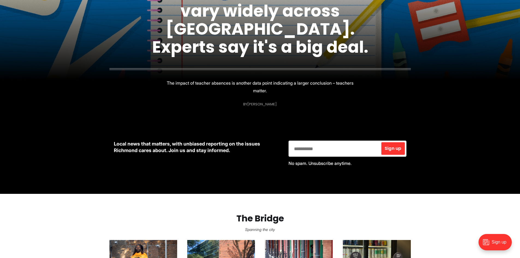
scroll to position [301, 0]
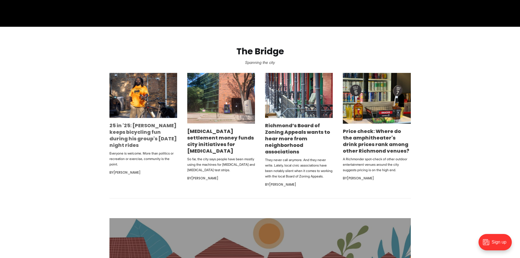
click at [139, 139] on link "25 in '25: [PERSON_NAME] keeps bicycling fun during his group's [DATE] night ri…" at bounding box center [143, 135] width 67 height 27
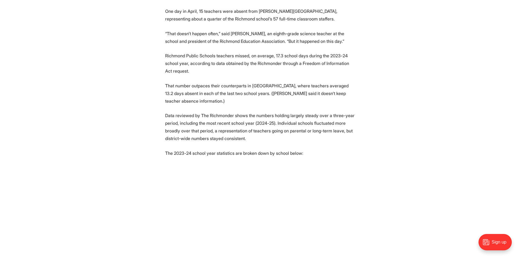
scroll to position [219, 0]
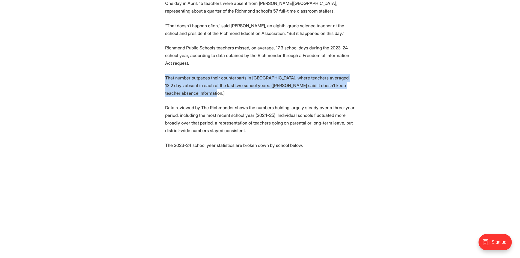
drag, startPoint x: 205, startPoint y: 66, endPoint x: 219, endPoint y: 93, distance: 30.9
click at [219, 93] on p "That number outpaces their counterparts in Henrico County, where teachers avera…" at bounding box center [260, 85] width 190 height 23
drag, startPoint x: 219, startPoint y: 93, endPoint x: 160, endPoint y: 77, distance: 61.3
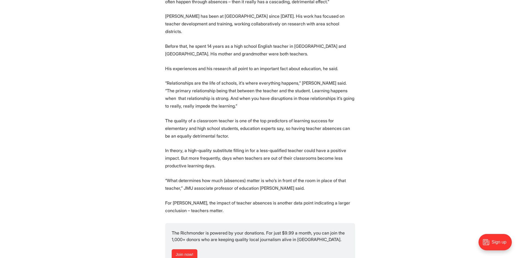
scroll to position [820, 0]
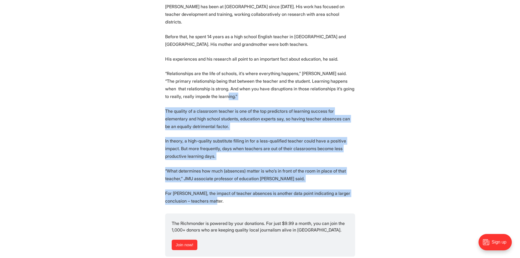
drag, startPoint x: 252, startPoint y: 94, endPoint x: 355, endPoint y: 199, distance: 146.6
click at [355, 199] on section "One day in April, 15 teachers were absent from Lucille Brown Middle School, rep…" at bounding box center [260, 243] width 520 height 1690
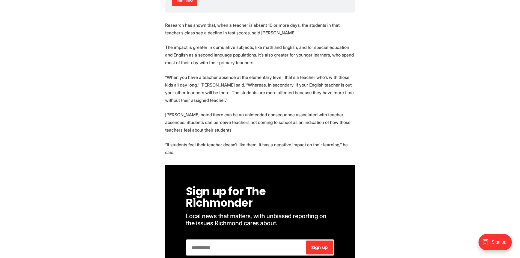
scroll to position [1066, 0]
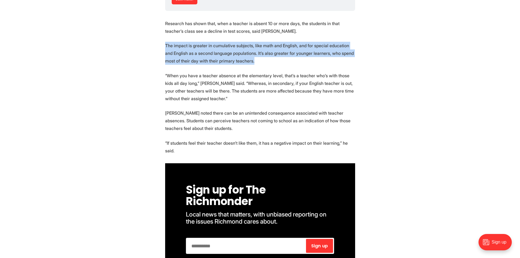
drag, startPoint x: 161, startPoint y: 37, endPoint x: 254, endPoint y: 54, distance: 93.9
click at [254, 54] on p "The impact is greater in cumulative subjects, like math and English, and for sp…" at bounding box center [260, 53] width 190 height 23
drag, startPoint x: 245, startPoint y: 52, endPoint x: 158, endPoint y: 38, distance: 87.7
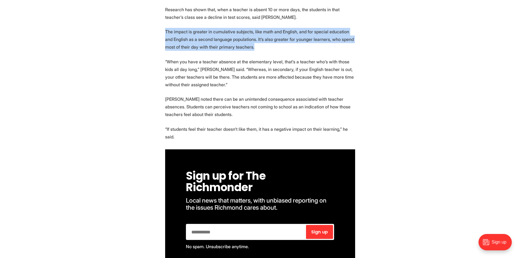
scroll to position [1093, 0]
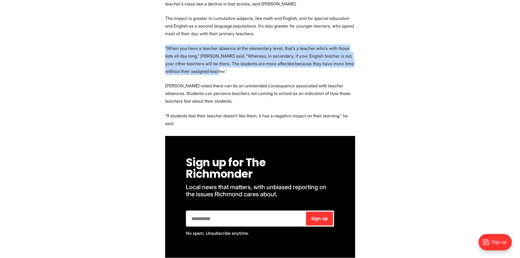
drag, startPoint x: 224, startPoint y: 62, endPoint x: 153, endPoint y: 41, distance: 73.9
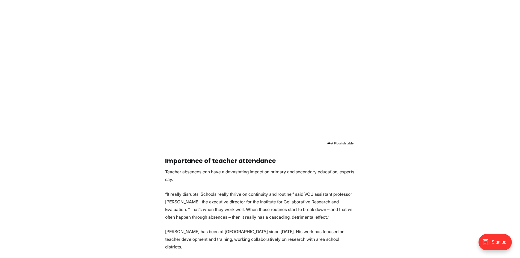
scroll to position [601, 0]
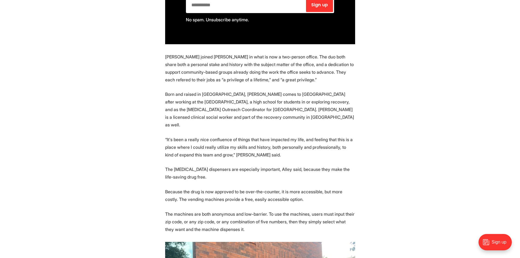
scroll to position [519, 0]
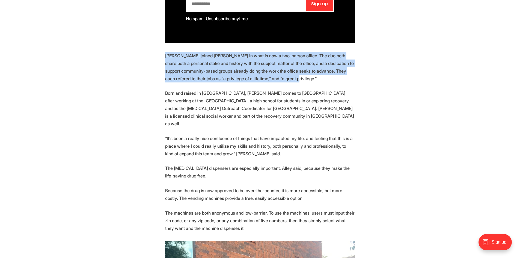
drag, startPoint x: 275, startPoint y: 50, endPoint x: 164, endPoint y: 30, distance: 112.9
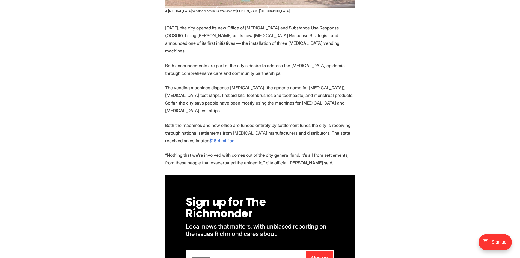
scroll to position [273, 0]
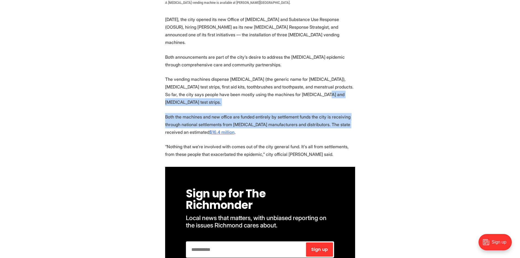
drag, startPoint x: 301, startPoint y: 76, endPoint x: 342, endPoint y: 97, distance: 46.1
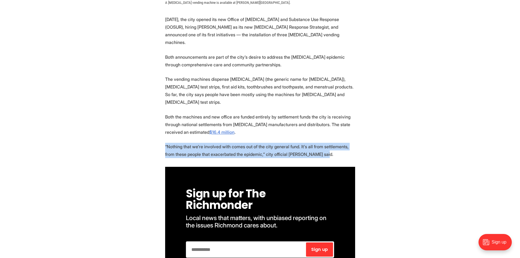
drag, startPoint x: 318, startPoint y: 128, endPoint x: 142, endPoint y: 112, distance: 177.2
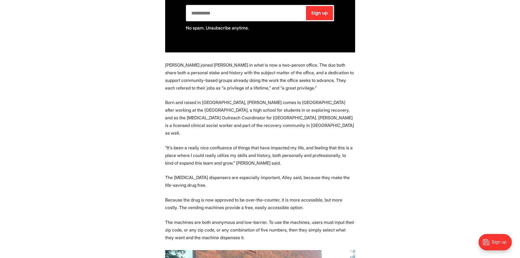
scroll to position [519, 0]
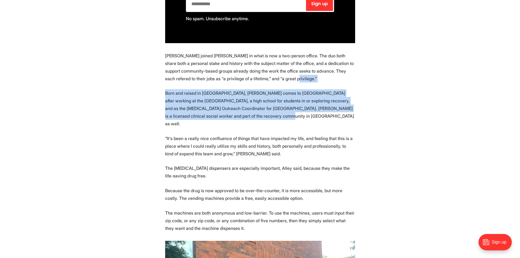
drag, startPoint x: 270, startPoint y: 51, endPoint x: 258, endPoint y: 90, distance: 40.7
click at [258, 90] on p "Born and raised in [GEOGRAPHIC_DATA], [PERSON_NAME] comes to [GEOGRAPHIC_DATA] …" at bounding box center [260, 108] width 190 height 38
drag, startPoint x: 247, startPoint y: 87, endPoint x: 159, endPoint y: 69, distance: 89.4
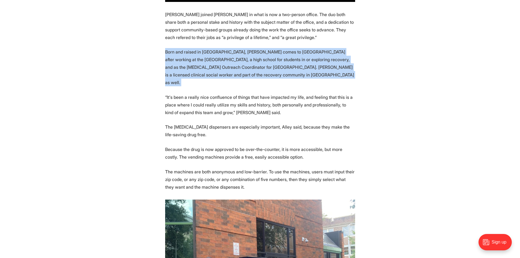
scroll to position [574, 0]
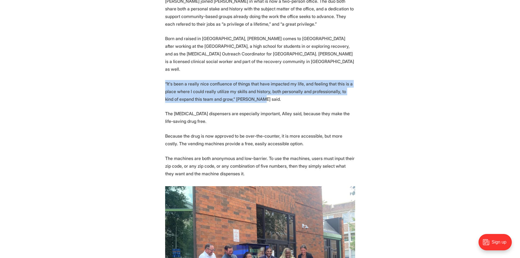
drag, startPoint x: 256, startPoint y: 65, endPoint x: 163, endPoint y: 51, distance: 94.2
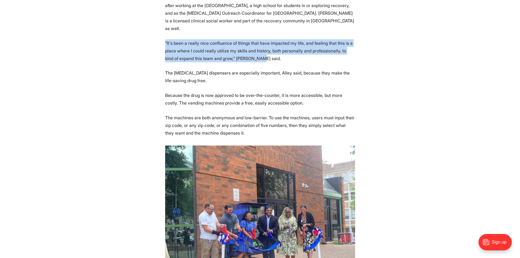
scroll to position [628, 0]
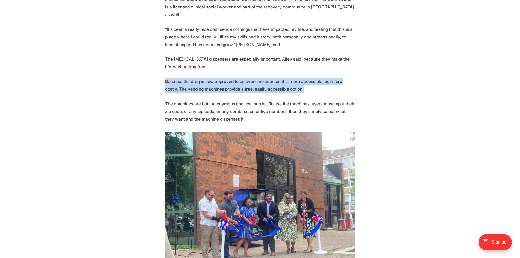
drag, startPoint x: 294, startPoint y: 58, endPoint x: 159, endPoint y: 44, distance: 136.0
click at [159, 44] on section "[DATE], the city opened its new Office of [MEDICAL_DATA] and Substance Use Resp…" at bounding box center [260, 259] width 520 height 1198
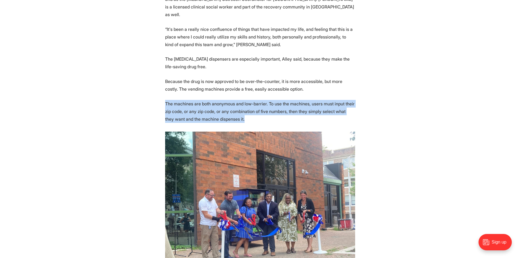
drag, startPoint x: 237, startPoint y: 85, endPoint x: 154, endPoint y: 68, distance: 84.0
click at [154, 68] on section "[DATE], the city opened its new Office of [MEDICAL_DATA] and Substance Use Resp…" at bounding box center [260, 259] width 520 height 1198
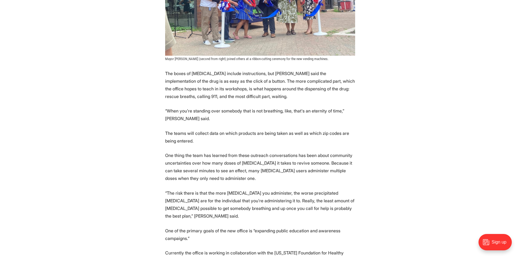
scroll to position [874, 0]
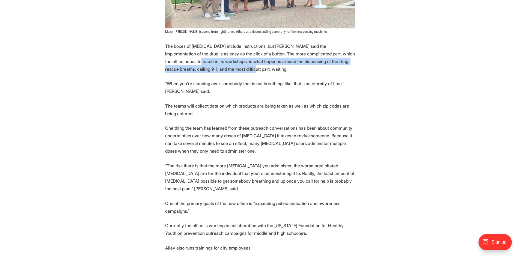
drag, startPoint x: 159, startPoint y: 29, endPoint x: 216, endPoint y: 37, distance: 57.7
click at [216, 37] on section "[DATE], the city opened its new Office of [MEDICAL_DATA] and Substance Use Resp…" at bounding box center [260, 13] width 520 height 1198
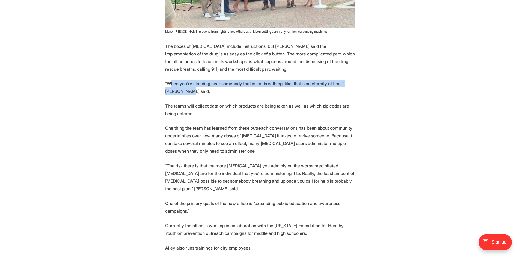
drag, startPoint x: 171, startPoint y: 49, endPoint x: 193, endPoint y: 58, distance: 23.9
click at [193, 80] on p "“When you're standing over somebody that is not breathing, like, that's an eter…" at bounding box center [260, 87] width 190 height 15
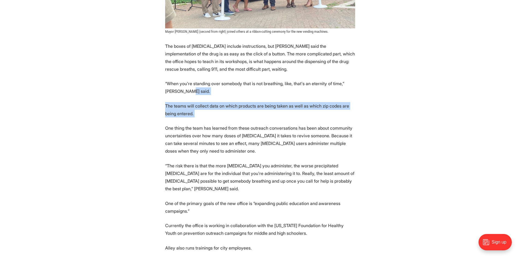
drag, startPoint x: 193, startPoint y: 58, endPoint x: 204, endPoint y: 78, distance: 22.6
click at [204, 78] on section "[DATE], the city opened its new Office of [MEDICAL_DATA] and Substance Use Resp…" at bounding box center [260, 13] width 520 height 1198
click at [204, 102] on p "The teams will collect data on which products are being taken as well as which …" at bounding box center [260, 109] width 190 height 15
drag, startPoint x: 201, startPoint y: 77, endPoint x: 172, endPoint y: 72, distance: 29.9
click at [170, 102] on p "The teams will collect data on which products are being taken as well as which …" at bounding box center [260, 109] width 190 height 15
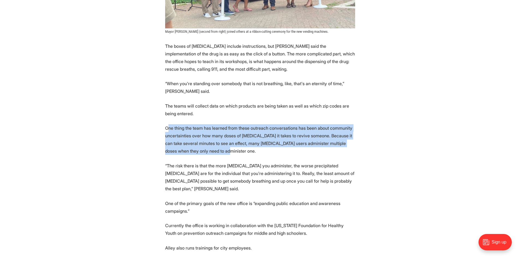
drag, startPoint x: 233, startPoint y: 120, endPoint x: 170, endPoint y: 90, distance: 69.8
click at [170, 90] on section "[DATE], the city opened its new Office of [MEDICAL_DATA] and Substance Use Resp…" at bounding box center [260, 13] width 520 height 1198
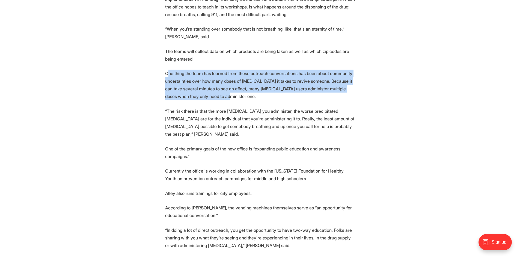
scroll to position [956, 0]
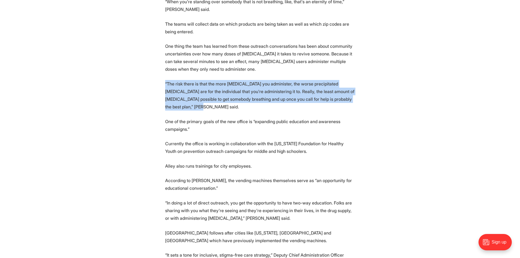
drag, startPoint x: 207, startPoint y: 72, endPoint x: 140, endPoint y: 49, distance: 70.8
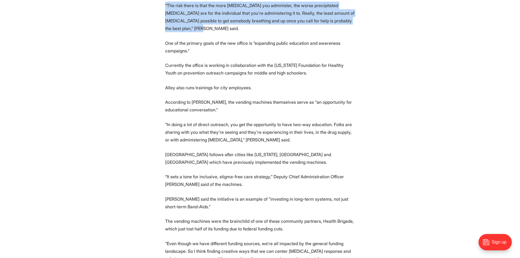
scroll to position [1038, 0]
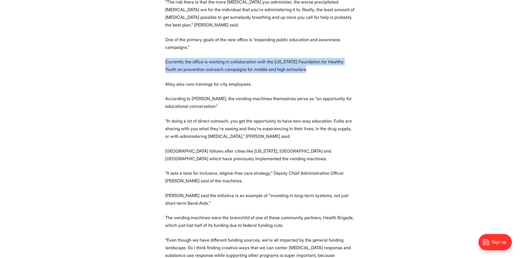
drag, startPoint x: 287, startPoint y: 40, endPoint x: 165, endPoint y: 30, distance: 122.0
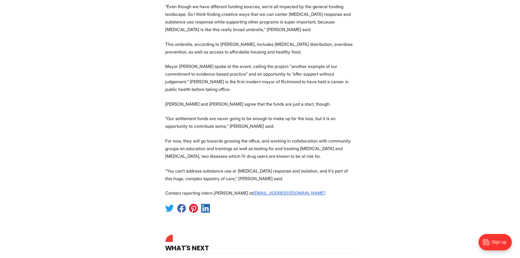
scroll to position [1284, 0]
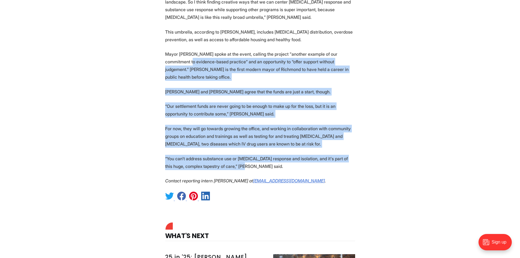
drag, startPoint x: 328, startPoint y: 121, endPoint x: 115, endPoint y: 31, distance: 231.8
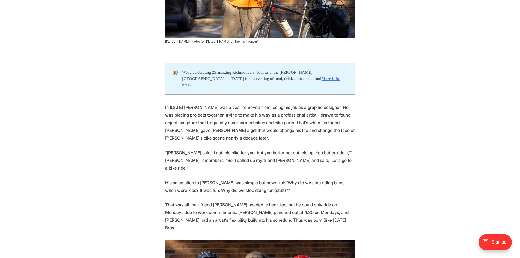
scroll to position [273, 0]
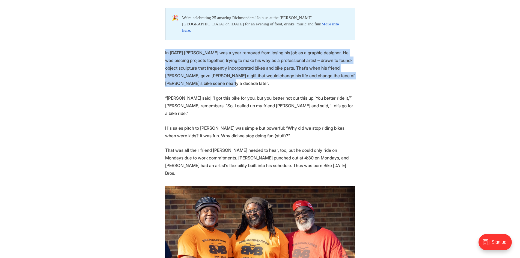
drag, startPoint x: 213, startPoint y: 78, endPoint x: 157, endPoint y: 45, distance: 65.5
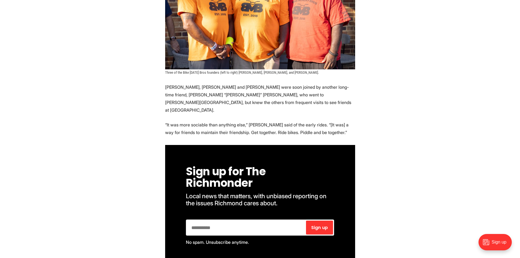
scroll to position [546, 0]
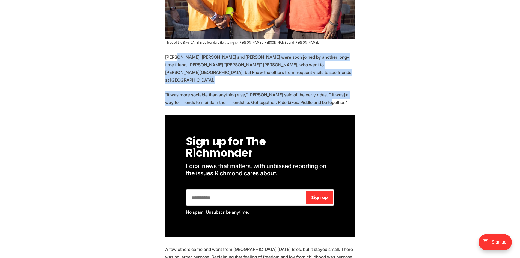
drag, startPoint x: 178, startPoint y: 34, endPoint x: 335, endPoint y: 64, distance: 159.7
click at [334, 91] on p "“It was more sociable than anything else,” [PERSON_NAME] said of the early ride…" at bounding box center [260, 98] width 190 height 15
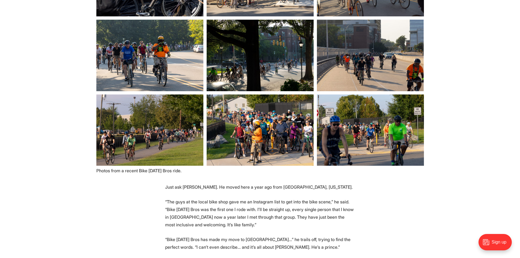
scroll to position [1557, 0]
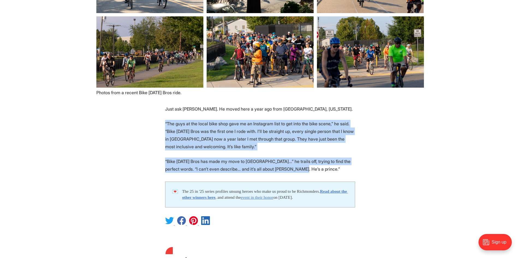
drag, startPoint x: 342, startPoint y: 107, endPoint x: 162, endPoint y: 65, distance: 185.4
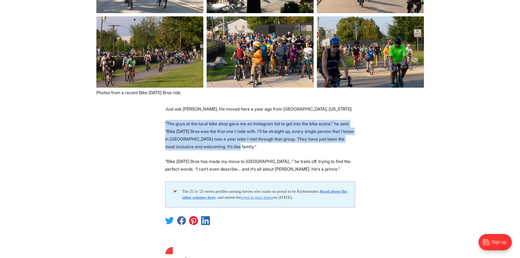
drag, startPoint x: 162, startPoint y: 65, endPoint x: 259, endPoint y: 89, distance: 99.9
click at [258, 120] on p "“The guys at the local bike shop gave me an Instagram list to get into the bike…" at bounding box center [260, 135] width 190 height 31
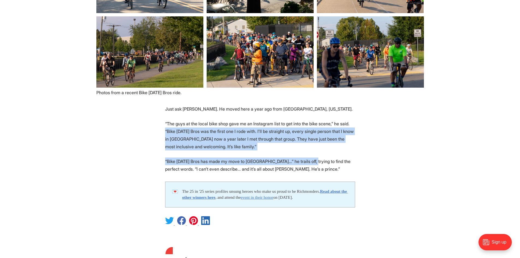
drag, startPoint x: 312, startPoint y: 105, endPoint x: 153, endPoint y: 68, distance: 163.2
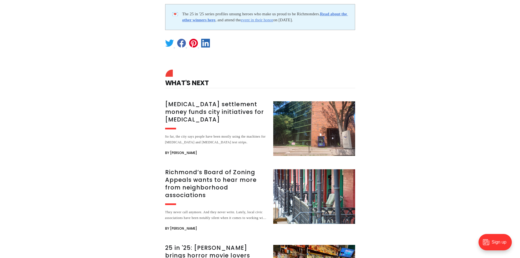
scroll to position [1831, 0]
